Goal: Navigation & Orientation: Find specific page/section

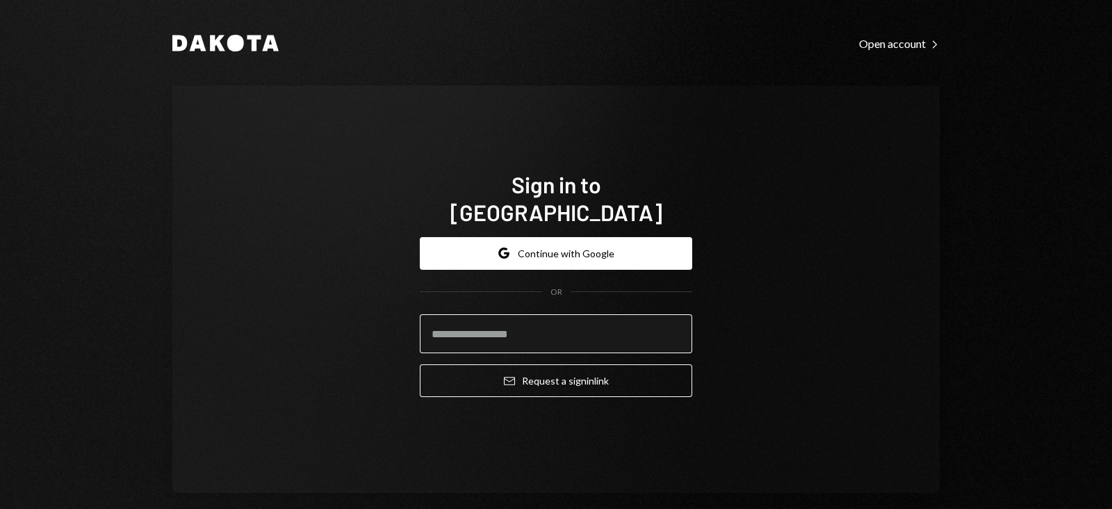
click at [483, 319] on input "email" at bounding box center [556, 333] width 273 height 39
type input "**********"
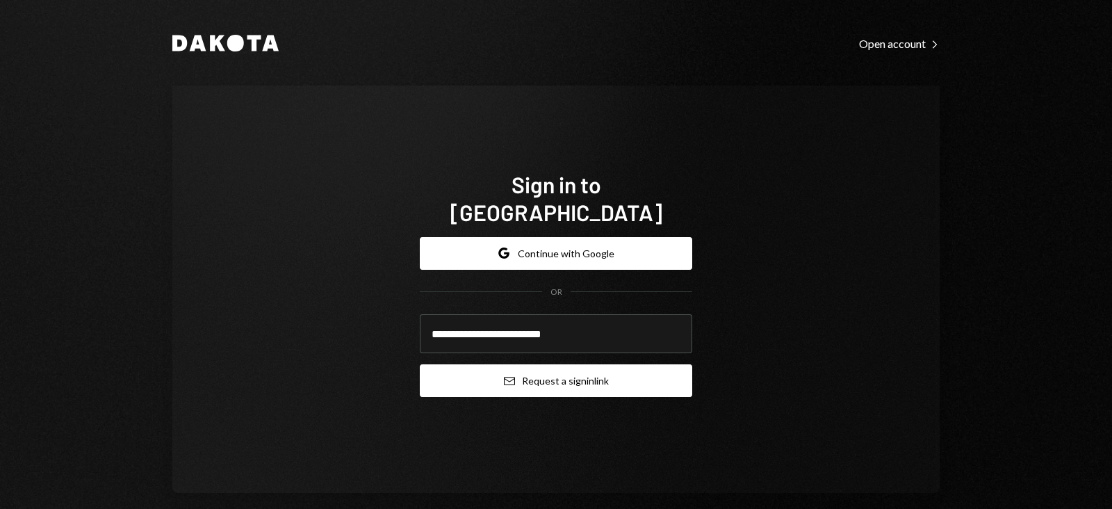
click at [548, 364] on button "Email Request a sign in link" at bounding box center [556, 380] width 273 height 33
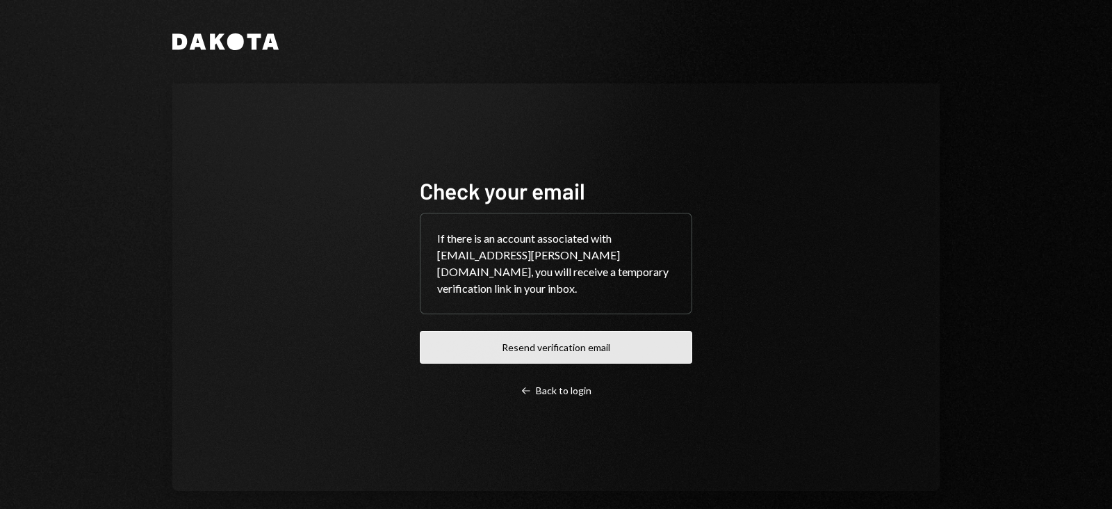
click at [529, 348] on button "Resend verification email" at bounding box center [556, 347] width 273 height 33
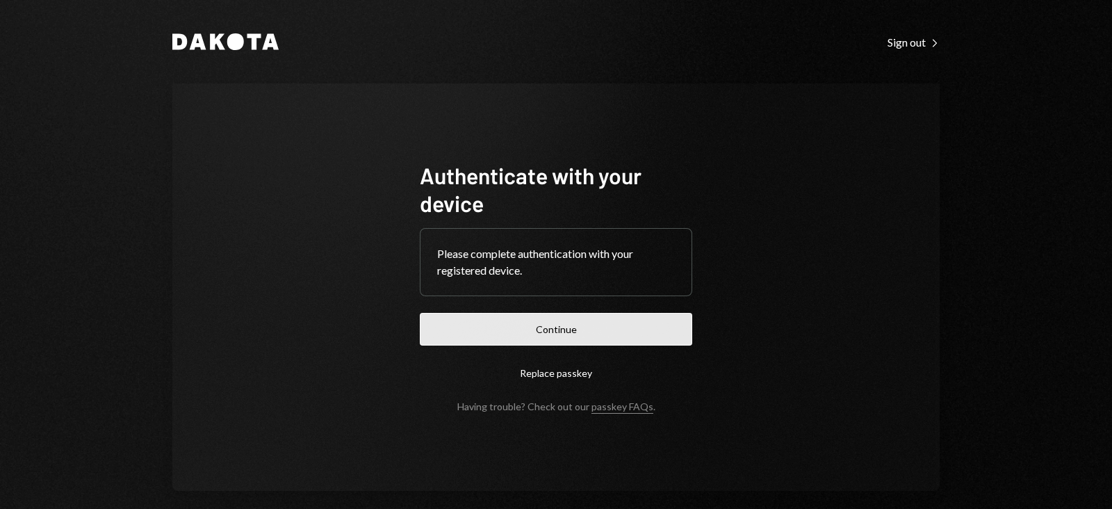
click at [535, 322] on button "Continue" at bounding box center [556, 329] width 273 height 33
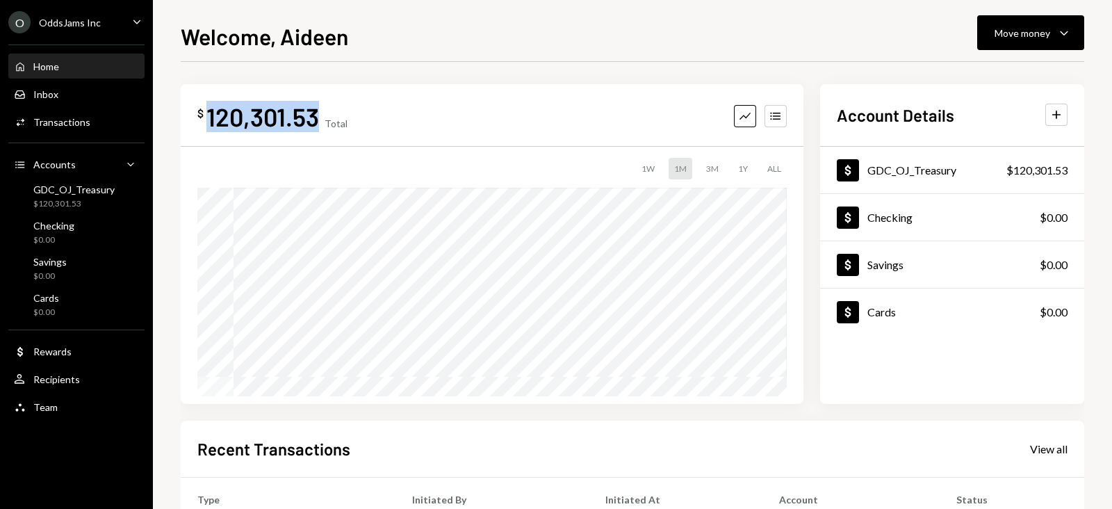
drag, startPoint x: 206, startPoint y: 120, endPoint x: 320, endPoint y: 127, distance: 113.6
click at [320, 127] on div "$ 120,301.53 Total" at bounding box center [272, 116] width 150 height 31
copy div "120,301.53"
